Goal: Navigation & Orientation: Find specific page/section

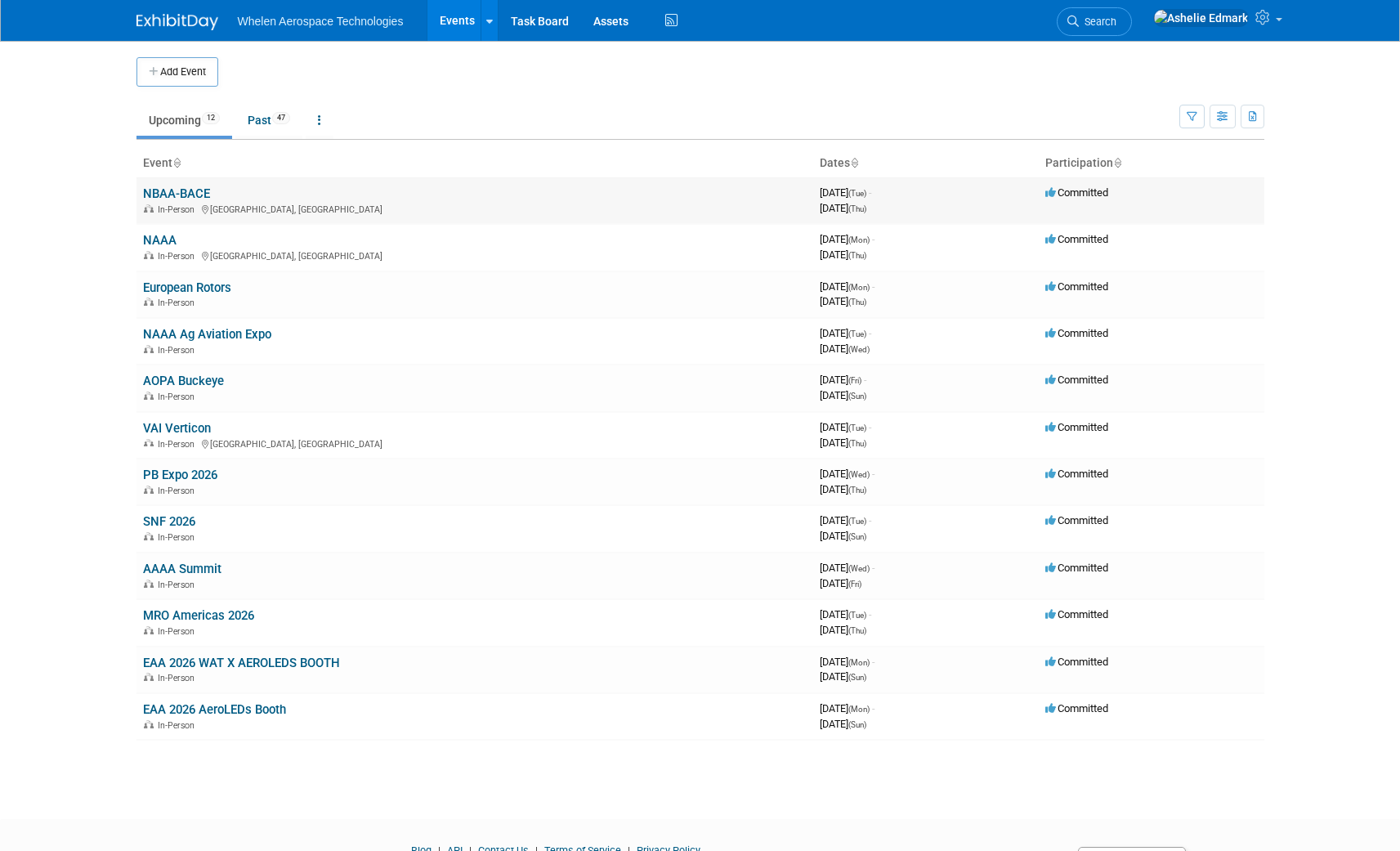
click at [158, 182] on td "NBAA-BACE In-Person [GEOGRAPHIC_DATA], [GEOGRAPHIC_DATA]" at bounding box center [475, 200] width 677 height 47
click at [158, 186] on link "NBAA-BACE" at bounding box center [176, 193] width 67 height 14
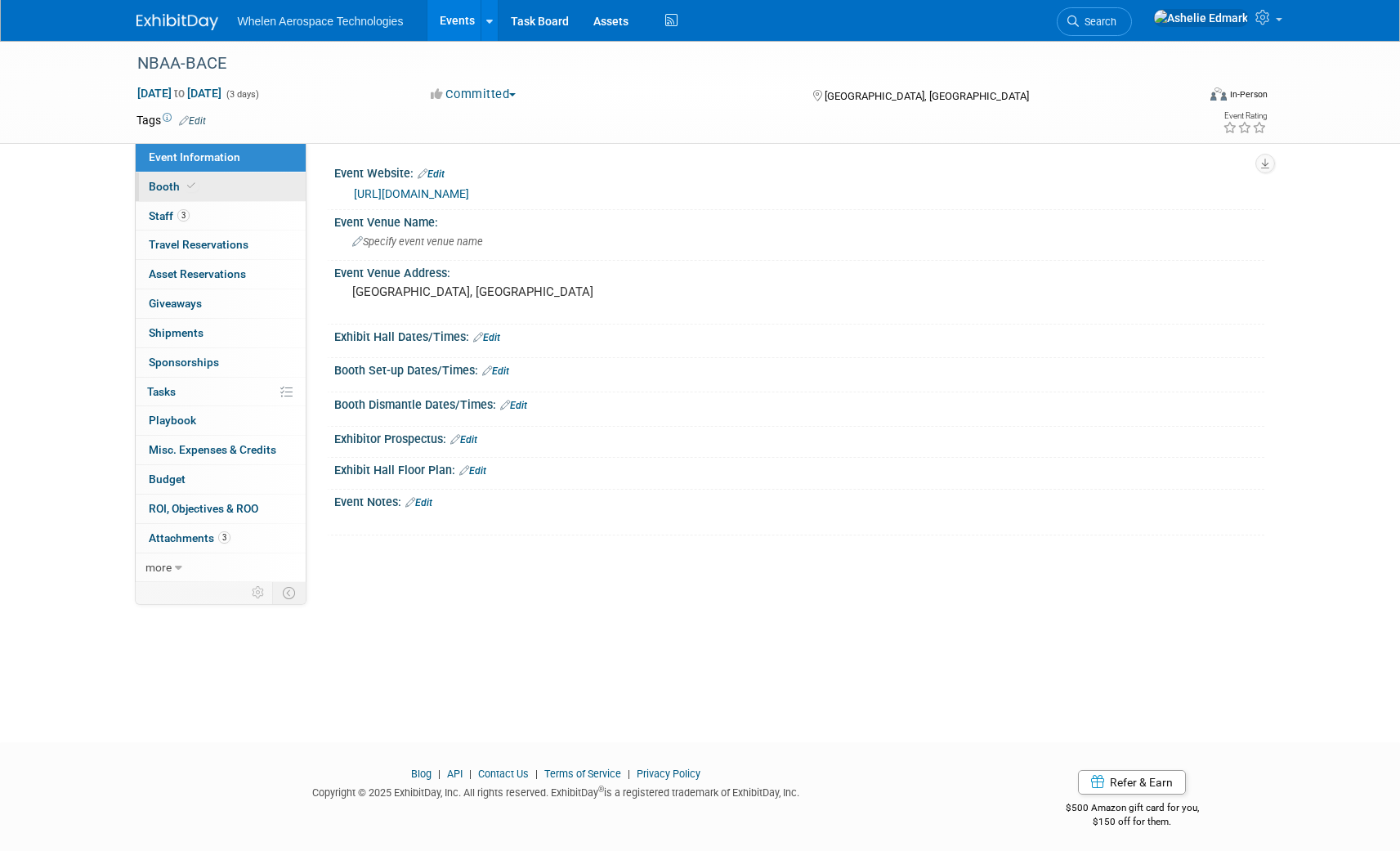
click at [181, 183] on span "Booth" at bounding box center [173, 186] width 50 height 13
